Goal: Task Accomplishment & Management: Use online tool/utility

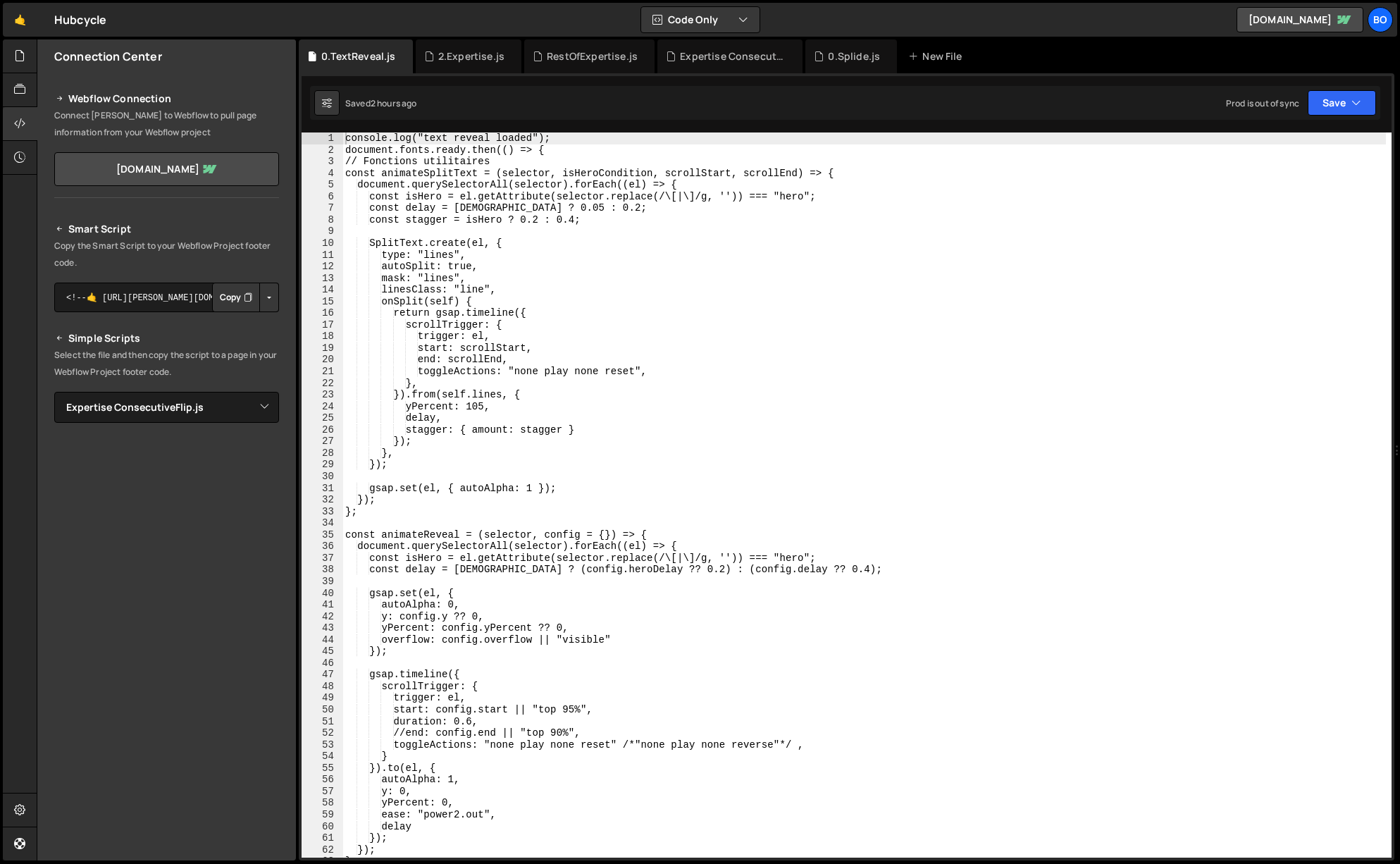
click at [14, 64] on div at bounding box center [20, 56] width 34 height 34
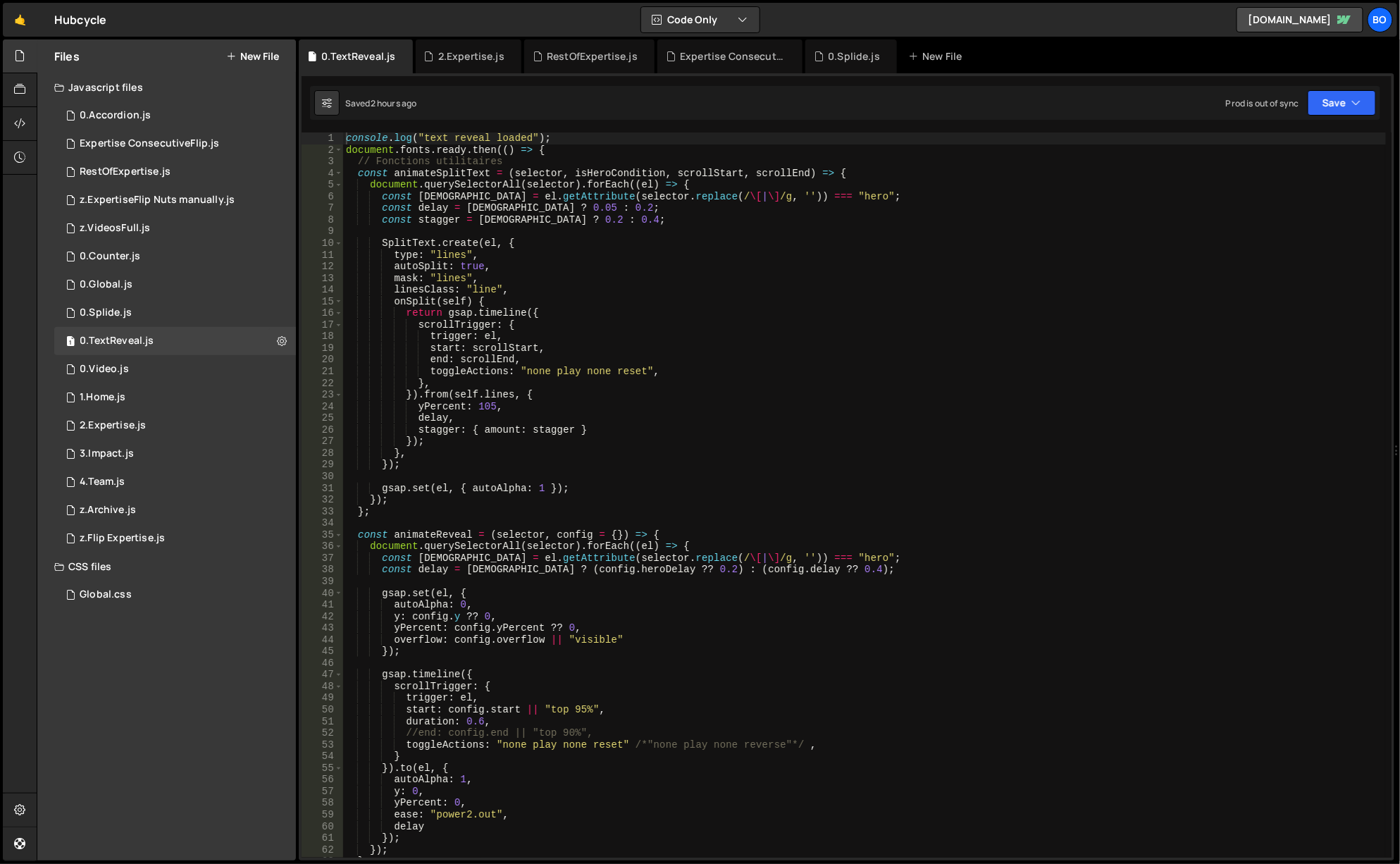
click at [277, 338] on icon at bounding box center [282, 341] width 10 height 14
click at [364, 370] on button "Edit File Settings" at bounding box center [368, 370] width 138 height 28
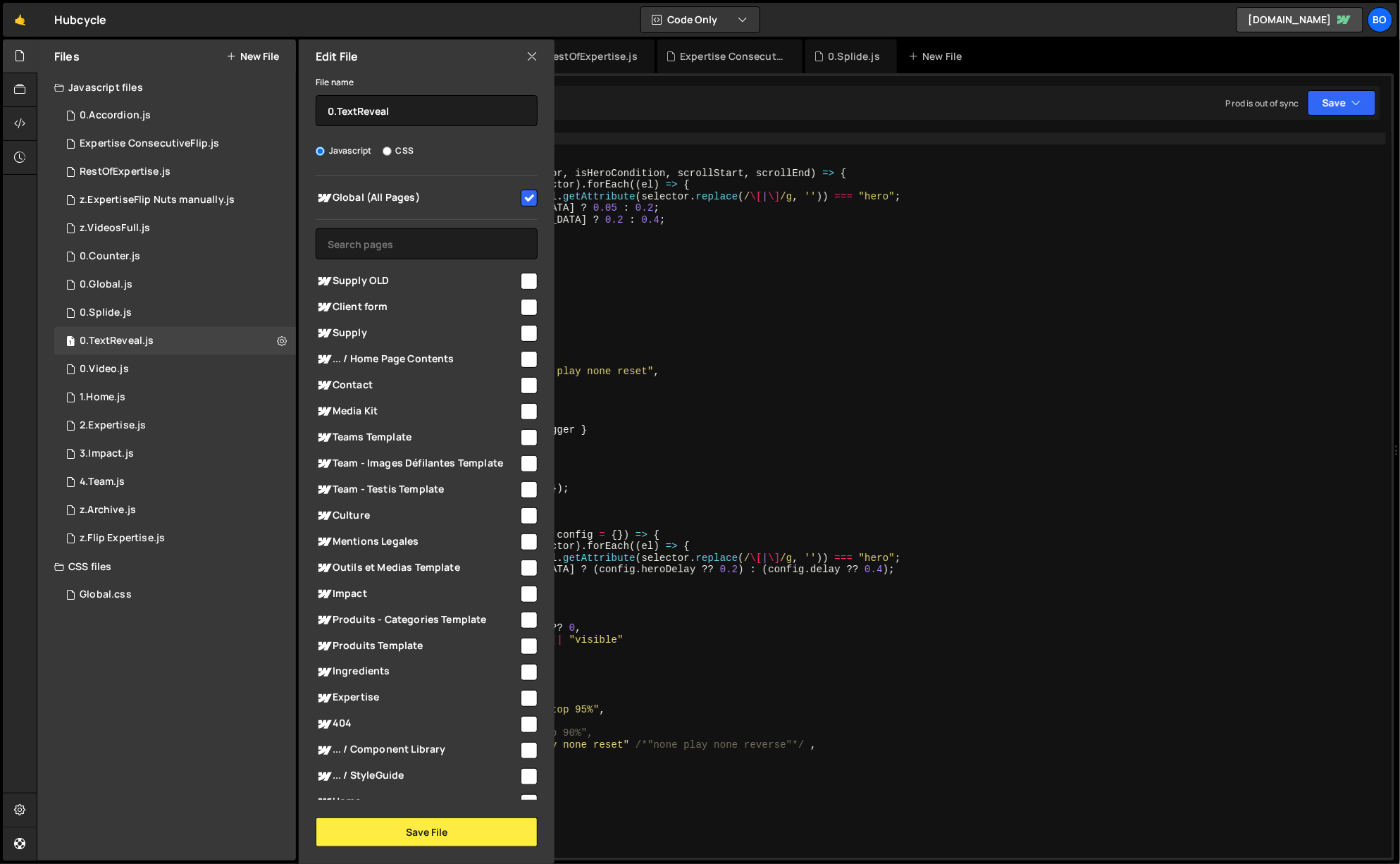
click at [531, 58] on icon at bounding box center [532, 56] width 11 height 15
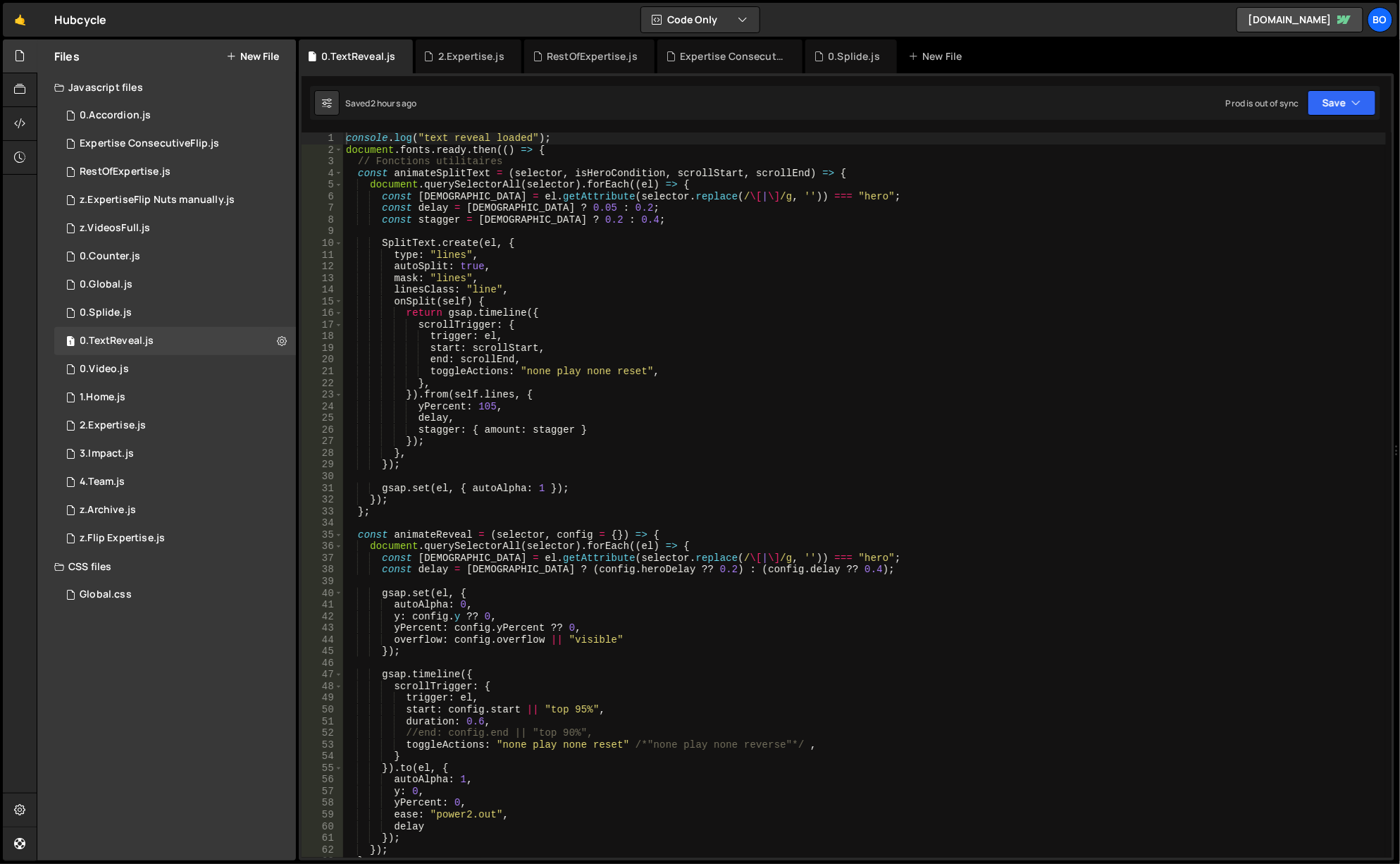
click at [144, 427] on div "2.Expertise.js" at bounding box center [112, 426] width 66 height 13
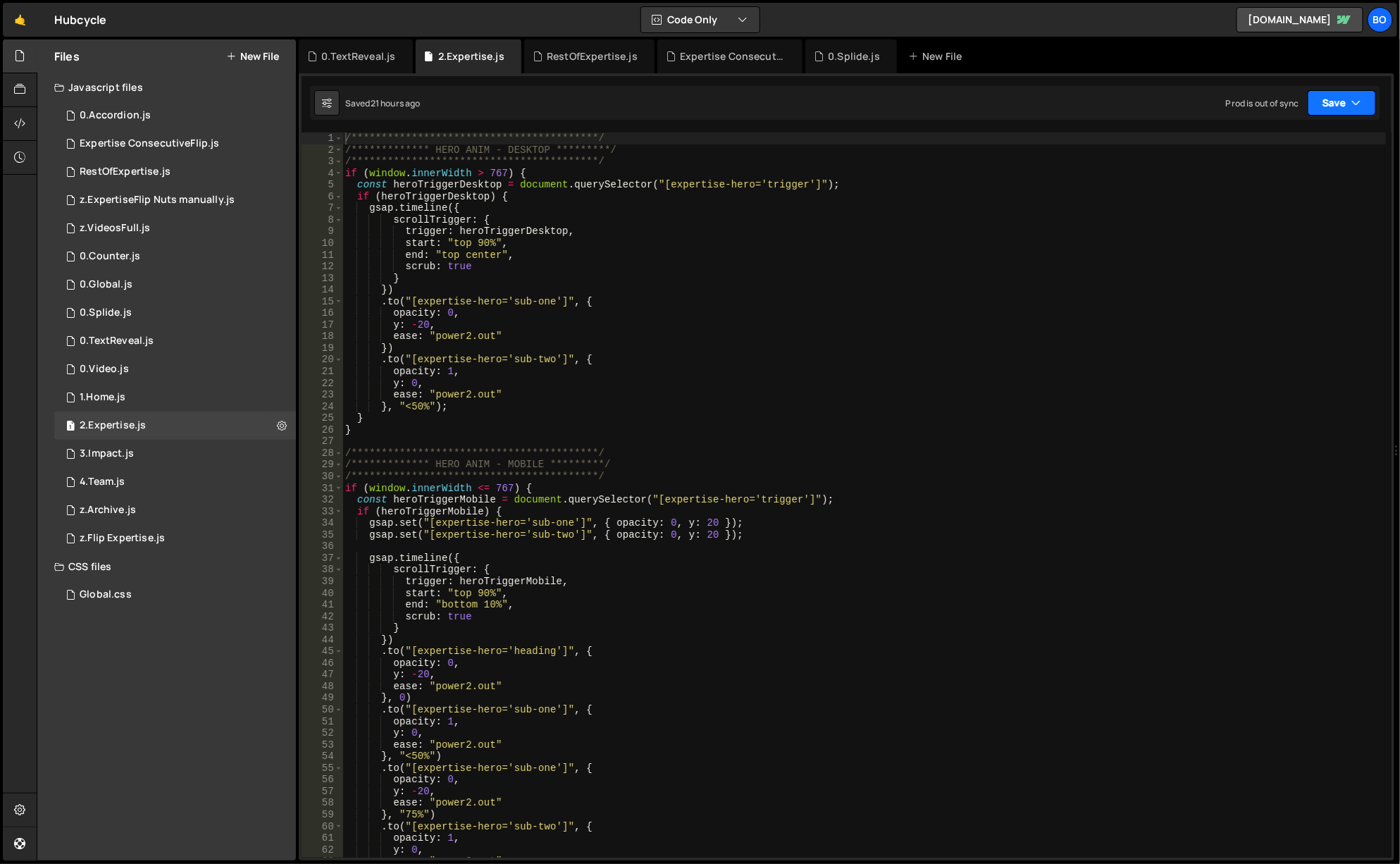
click at [1359, 102] on icon "button" at bounding box center [1356, 103] width 10 height 14
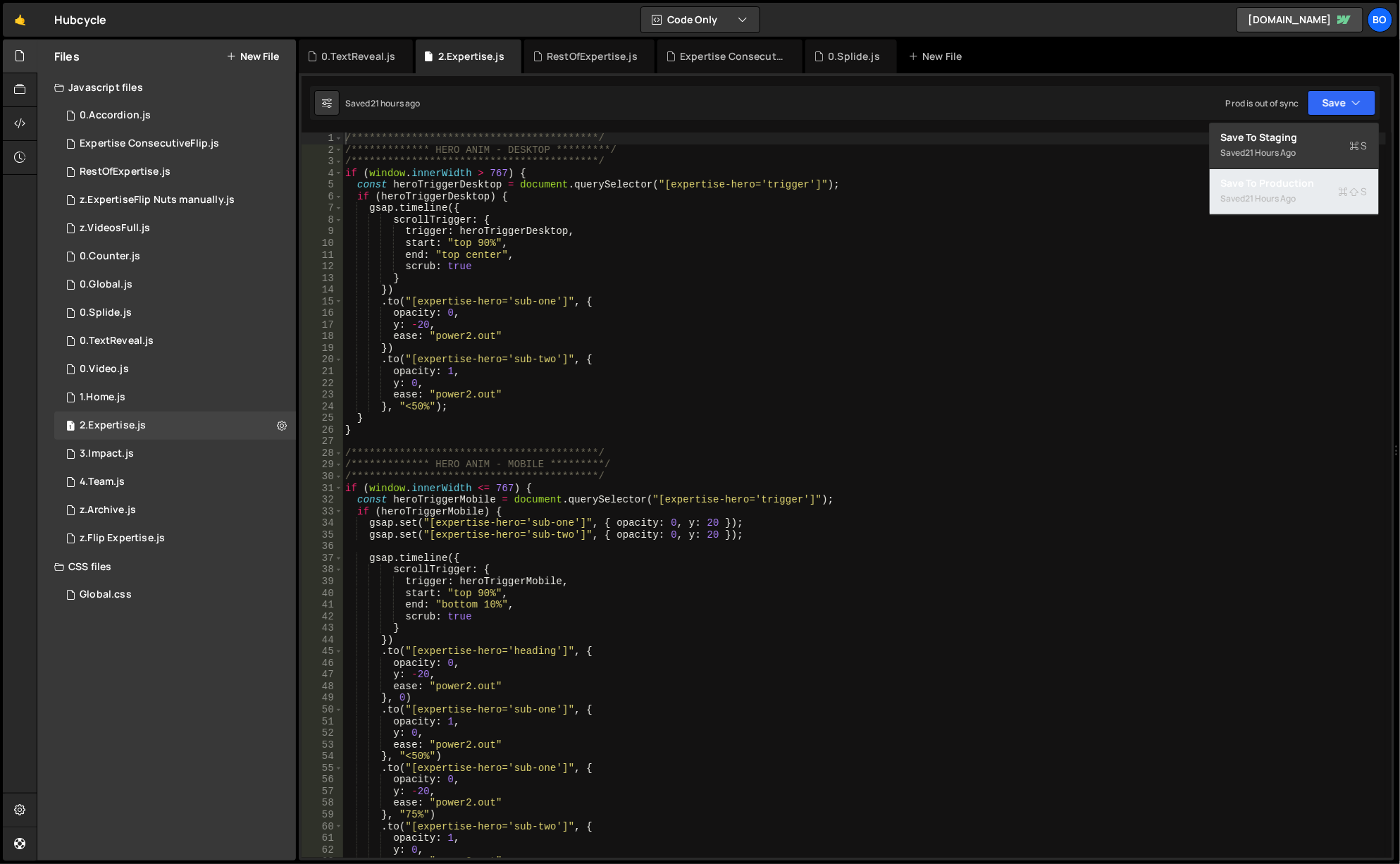
click at [1316, 184] on div "Save to Production S" at bounding box center [1294, 183] width 146 height 14
